Goal: Task Accomplishment & Management: Manage account settings

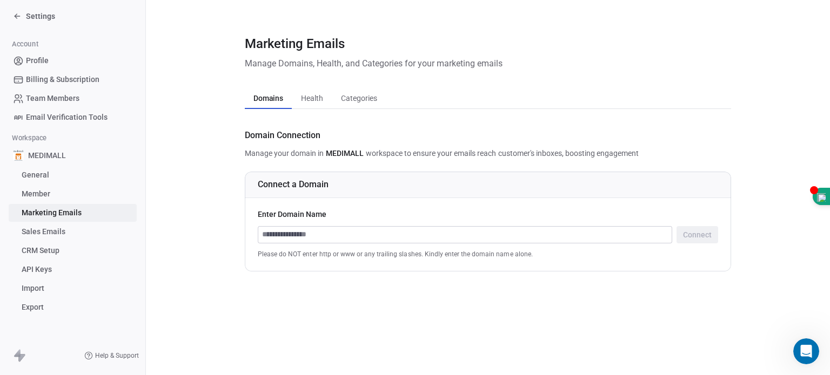
scroll to position [950, 0]
click at [22, 9] on div "Settings" at bounding box center [75, 16] width 124 height 15
click at [22, 15] on div "Settings" at bounding box center [34, 16] width 42 height 11
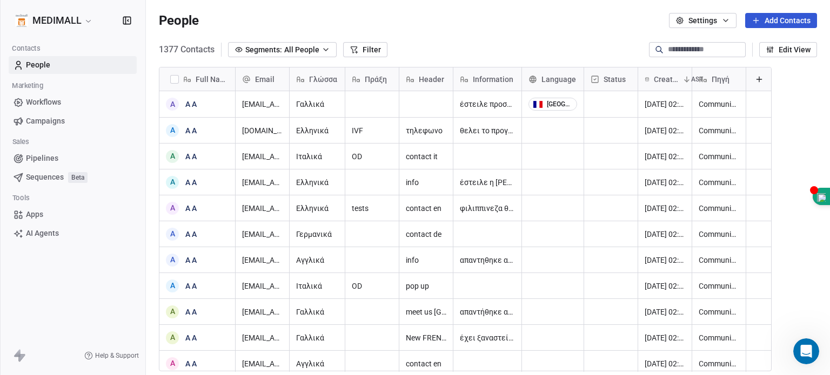
scroll to position [322, 675]
click at [365, 49] on button "Filter" at bounding box center [365, 49] width 44 height 15
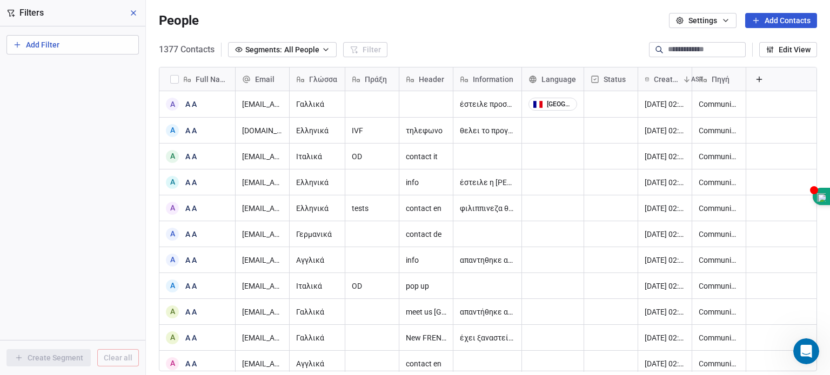
click at [79, 44] on button "Add Filter" at bounding box center [72, 44] width 132 height 19
click at [79, 44] on html "MEDIMALL Contacts People Marketing Workflows Campaigns Sales Pipelines Sequence…" at bounding box center [415, 187] width 830 height 375
drag, startPoint x: 79, startPoint y: 44, endPoint x: 72, endPoint y: 46, distance: 7.3
click at [72, 46] on button "Add Filter" at bounding box center [72, 44] width 132 height 19
click at [72, 73] on span "Contact properties" at bounding box center [49, 70] width 63 height 11
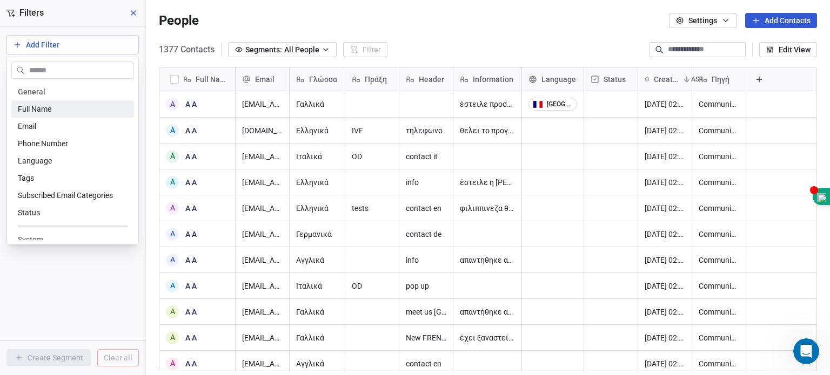
type input "*"
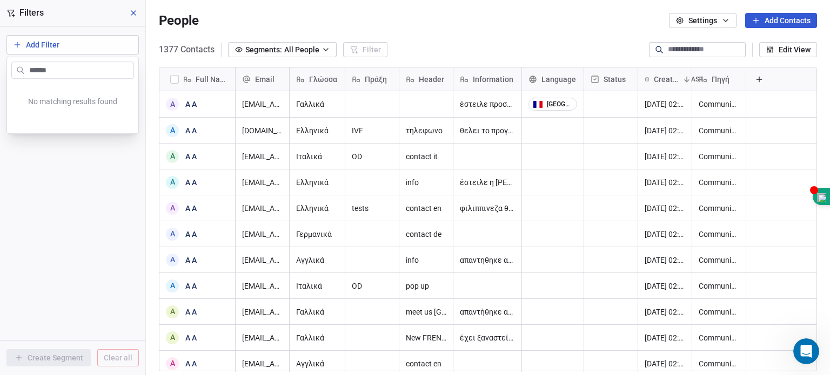
type input "*******"
click at [131, 10] on html "MEDIMALL Contacts People Marketing Workflows Campaigns Sales Pipelines Sequence…" at bounding box center [415, 187] width 830 height 375
click at [543, 129] on div "grid" at bounding box center [553, 130] width 62 height 25
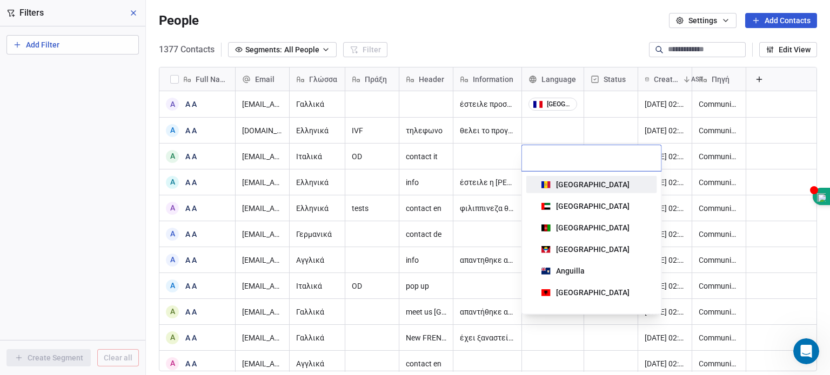
click at [543, 129] on html "MEDIMALL Contacts People Marketing Workflows Campaigns Sales Pipelines Sequence…" at bounding box center [415, 187] width 830 height 375
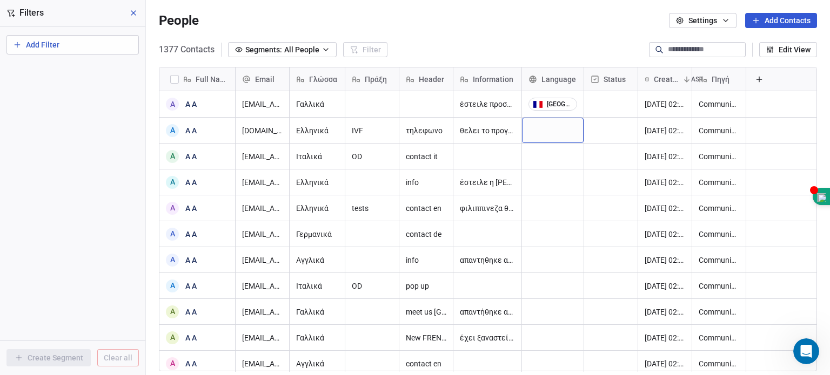
click at [543, 129] on div "grid" at bounding box center [553, 130] width 62 height 25
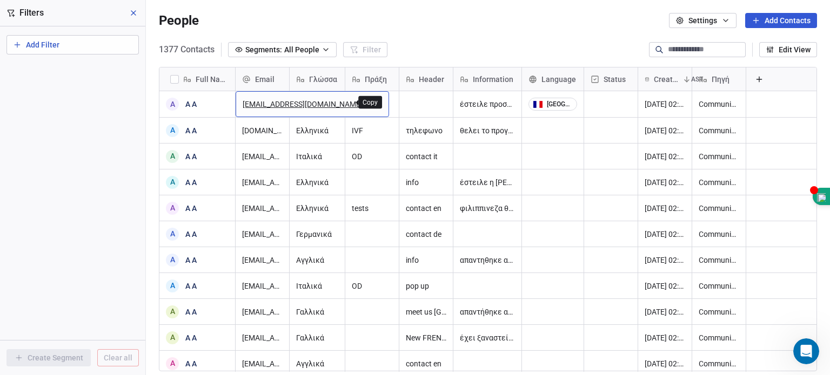
click at [371, 102] on icon "grid" at bounding box center [375, 102] width 9 height 9
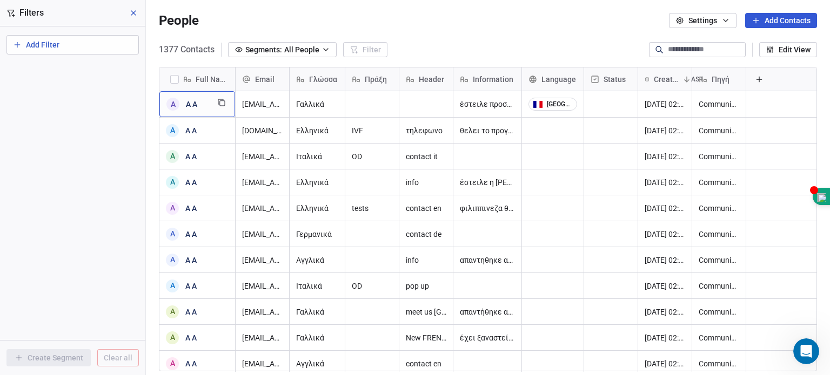
click at [204, 110] on div "A A A" at bounding box center [187, 104] width 42 height 13
type textarea "*"
type textarea "*******"
click at [360, 127] on html "MEDIMALL Contacts People Marketing Workflows Campaigns Sales Pipelines Sequence…" at bounding box center [415, 187] width 830 height 375
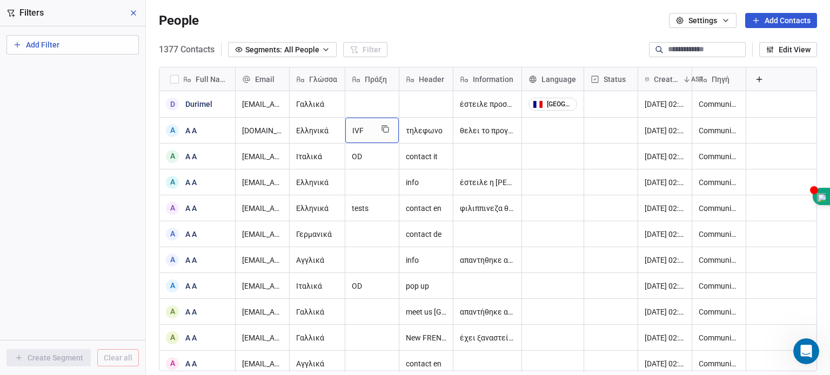
click at [360, 127] on span "IVF" at bounding box center [362, 130] width 20 height 11
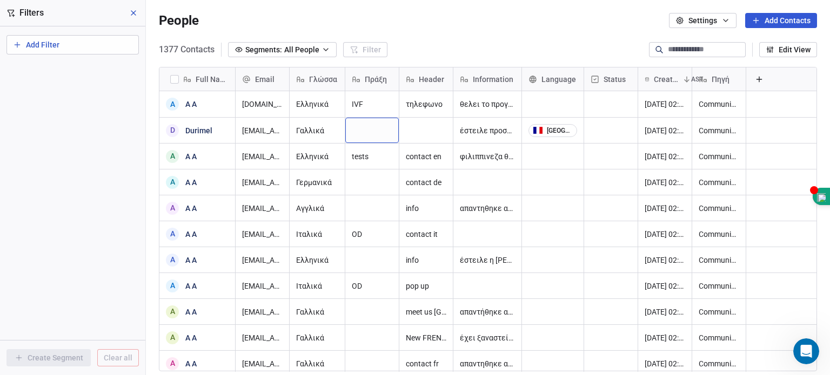
click at [383, 98] on html "MEDIMALL Contacts People Marketing Workflows Campaigns Sales Pipelines Sequence…" at bounding box center [415, 187] width 830 height 375
click at [383, 98] on icon "grid" at bounding box center [385, 102] width 9 height 9
click at [369, 139] on div "grid" at bounding box center [371, 130] width 53 height 25
drag, startPoint x: 369, startPoint y: 139, endPoint x: 367, endPoint y: 129, distance: 9.9
click at [367, 129] on div "grid" at bounding box center [371, 130] width 53 height 25
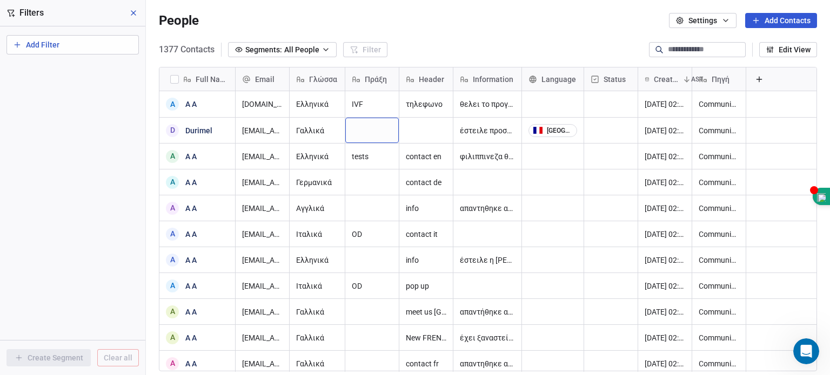
click at [367, 129] on div "grid" at bounding box center [371, 130] width 53 height 25
click at [367, 129] on textarea at bounding box center [372, 134] width 52 height 33
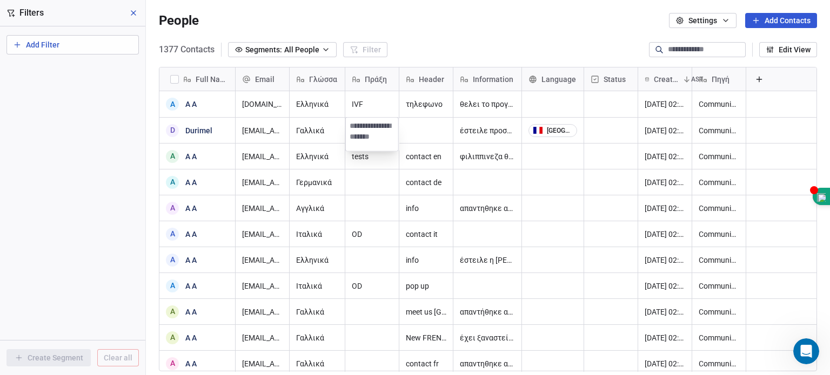
click at [367, 129] on textarea at bounding box center [372, 134] width 52 height 33
type textarea "***"
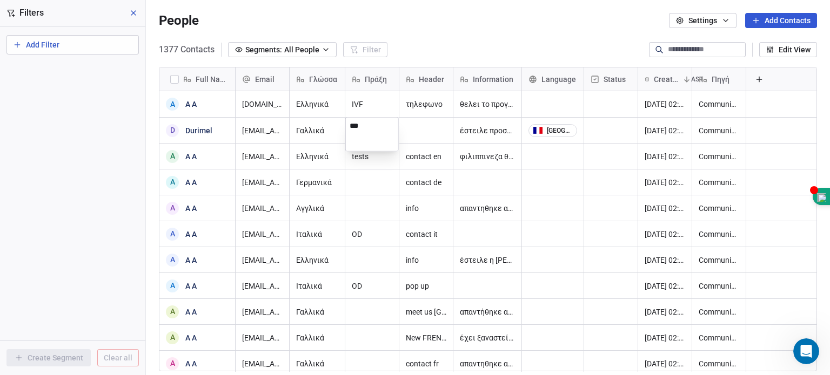
click at [437, 146] on html "MEDIMALL Contacts People Marketing Workflows Campaigns Sales Pipelines Sequence…" at bounding box center [415, 187] width 830 height 375
click at [550, 98] on div "grid" at bounding box center [553, 104] width 62 height 26
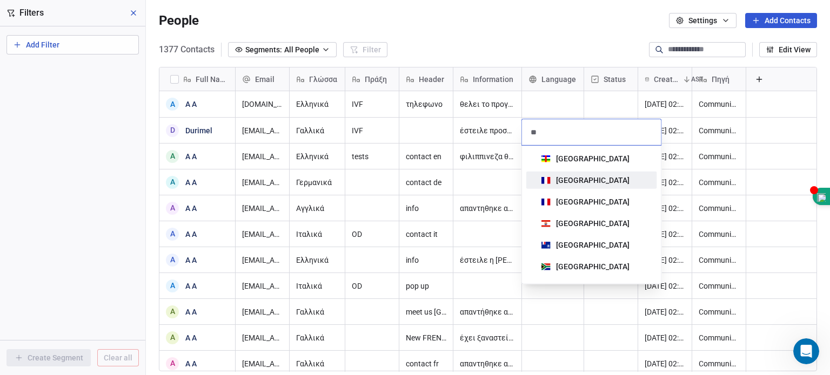
type input "**"
click at [565, 177] on div "[GEOGRAPHIC_DATA]" at bounding box center [592, 180] width 73 height 11
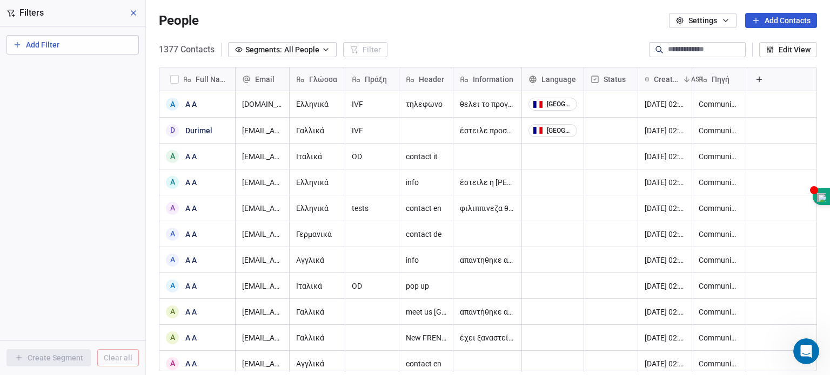
click at [611, 79] on span "Status" at bounding box center [614, 79] width 22 height 11
click at [613, 71] on html "MEDIMALL Contacts People Marketing Workflows Campaigns Sales Pipelines Sequence…" at bounding box center [415, 187] width 830 height 375
click at [613, 71] on div "Status" at bounding box center [610, 79] width 53 height 23
click at [609, 82] on html "MEDIMALL Contacts People Marketing Workflows Campaigns Sales Pipelines Sequence…" at bounding box center [415, 187] width 830 height 375
click at [606, 100] on div "grid" at bounding box center [610, 104] width 53 height 26
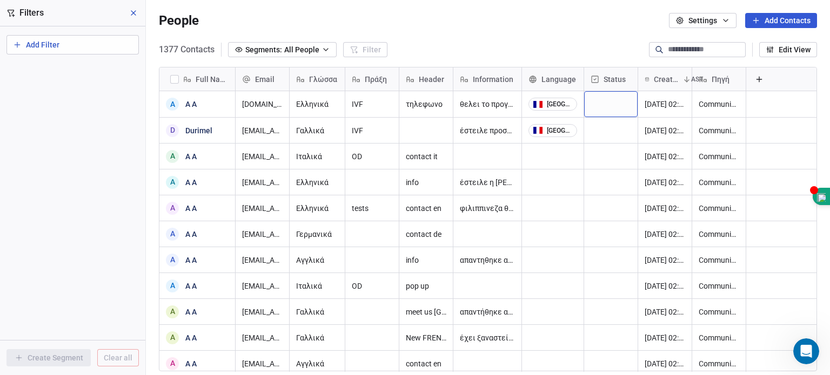
click at [606, 100] on div "grid" at bounding box center [610, 104] width 53 height 26
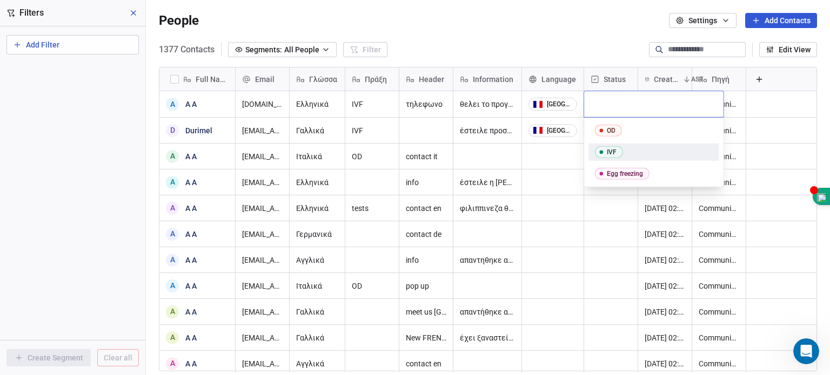
click at [606, 150] on div "IVF" at bounding box center [611, 153] width 10 height 8
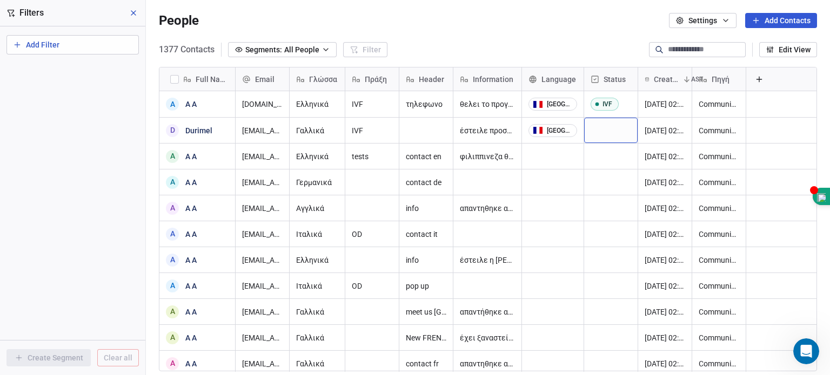
click at [606, 125] on div "grid" at bounding box center [610, 130] width 53 height 25
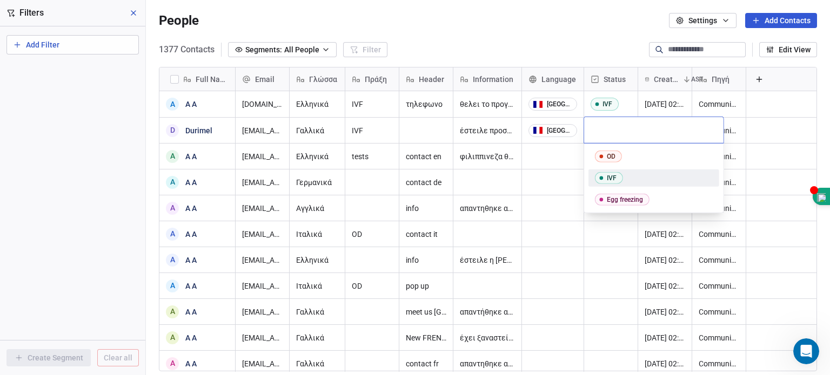
click at [602, 177] on icon "Suggestions" at bounding box center [601, 178] width 4 height 4
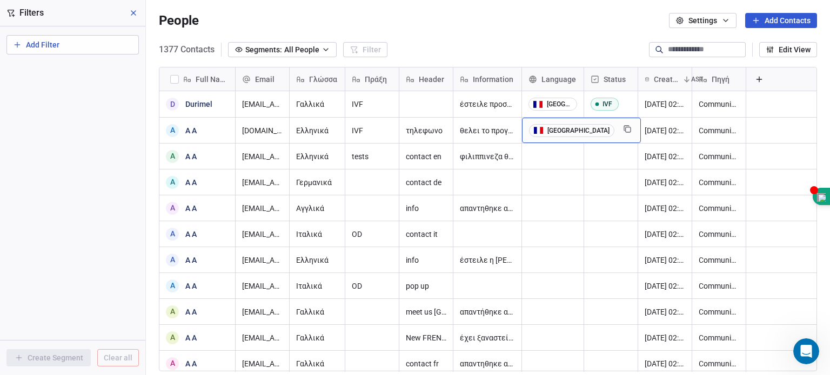
click at [556, 133] on div "[GEOGRAPHIC_DATA]" at bounding box center [578, 131] width 62 height 8
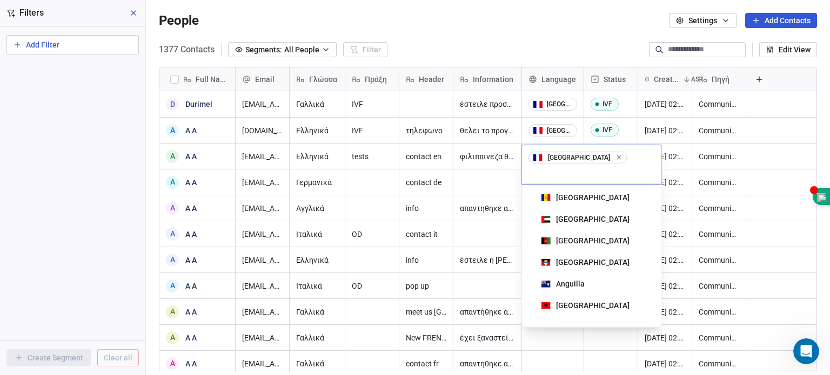
click at [556, 133] on html "MEDIMALL Contacts People Marketing Workflows Campaigns Sales Pipelines Sequence…" at bounding box center [415, 187] width 830 height 375
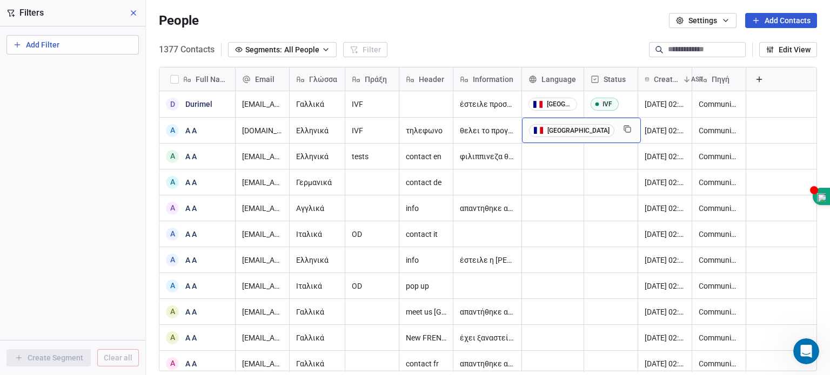
click at [556, 133] on div "[GEOGRAPHIC_DATA]" at bounding box center [578, 131] width 62 height 8
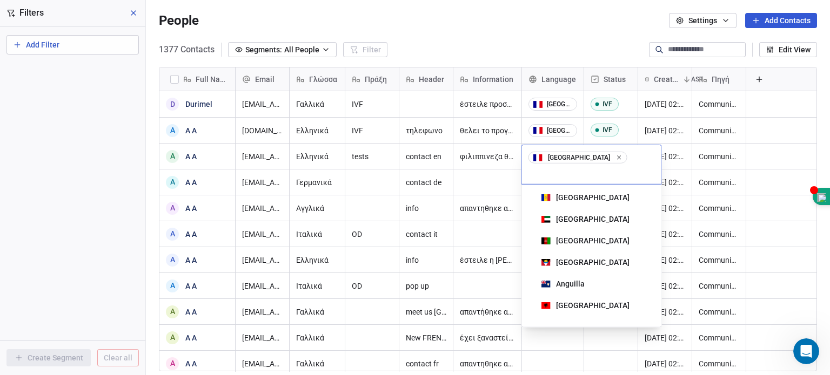
click at [576, 153] on span "[GEOGRAPHIC_DATA]" at bounding box center [577, 158] width 99 height 12
click at [615, 160] on icon at bounding box center [618, 157] width 7 height 7
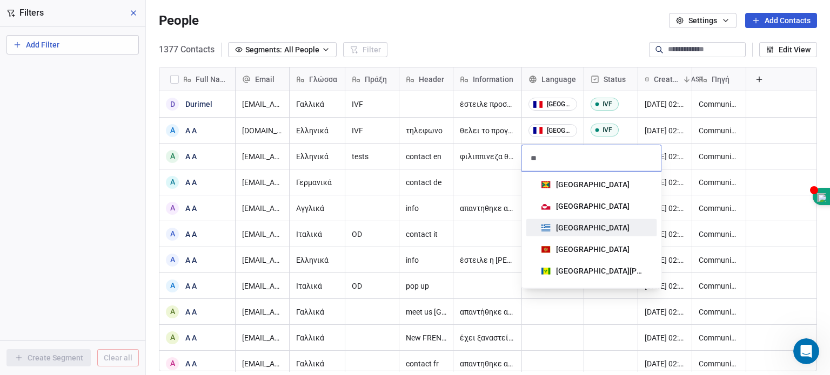
type input "**"
click at [569, 227] on div "[GEOGRAPHIC_DATA]" at bounding box center [592, 227] width 73 height 11
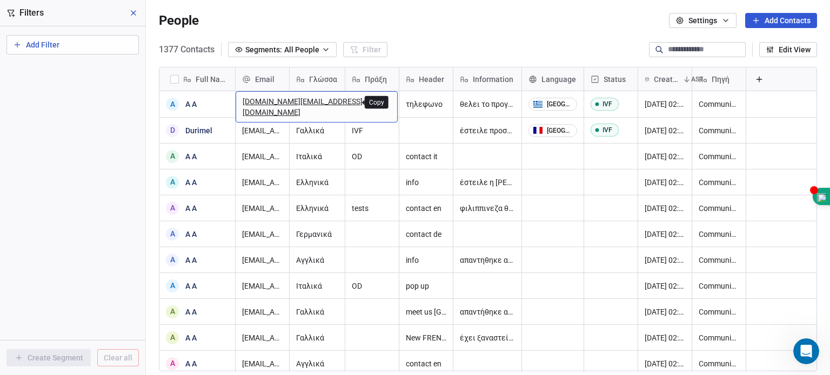
click at [380, 103] on icon "grid" at bounding box center [384, 102] width 9 height 9
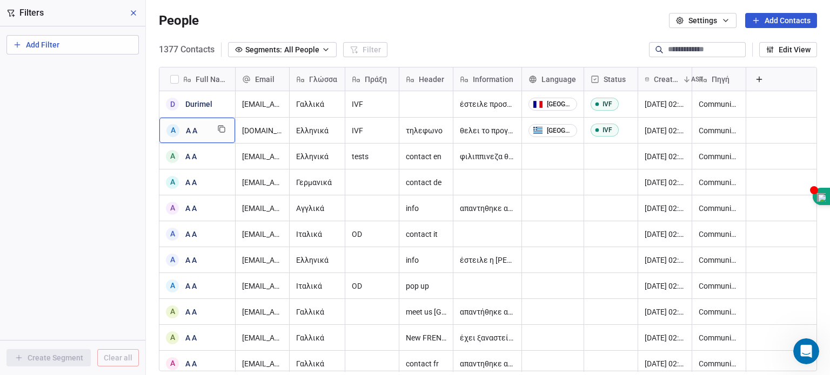
click at [212, 131] on div "A A A" at bounding box center [197, 130] width 76 height 25
type textarea "*"
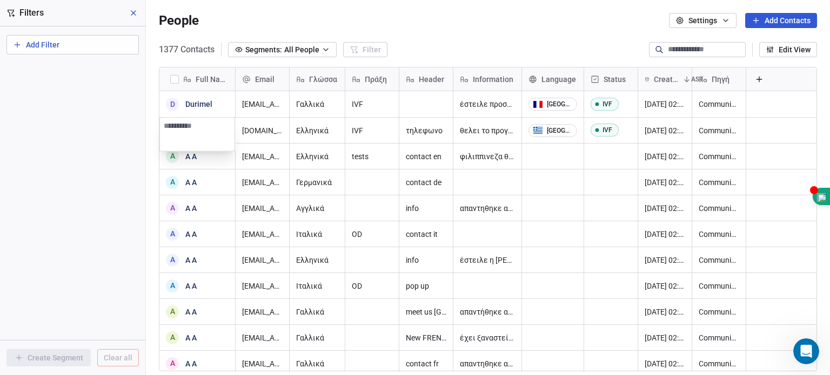
click at [212, 131] on textarea at bounding box center [197, 134] width 75 height 33
type textarea "**********"
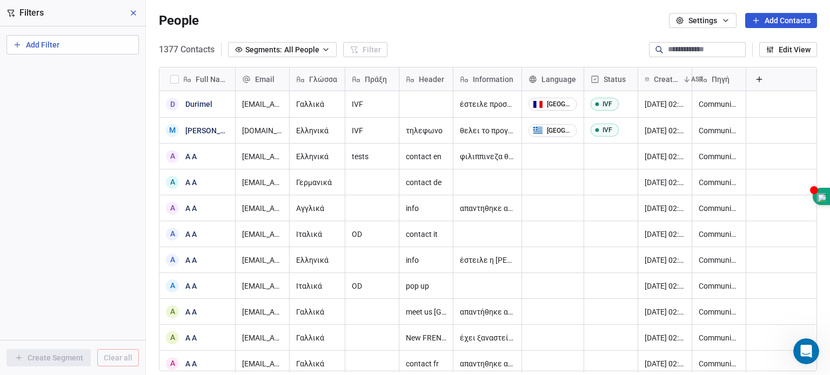
click at [618, 20] on div "People Settings Add Contacts" at bounding box center [488, 20] width 658 height 15
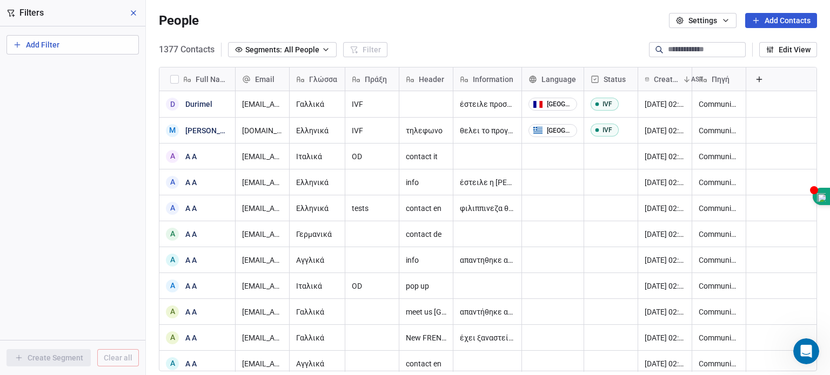
click at [135, 9] on icon at bounding box center [133, 13] width 9 height 9
